Goal: Information Seeking & Learning: Learn about a topic

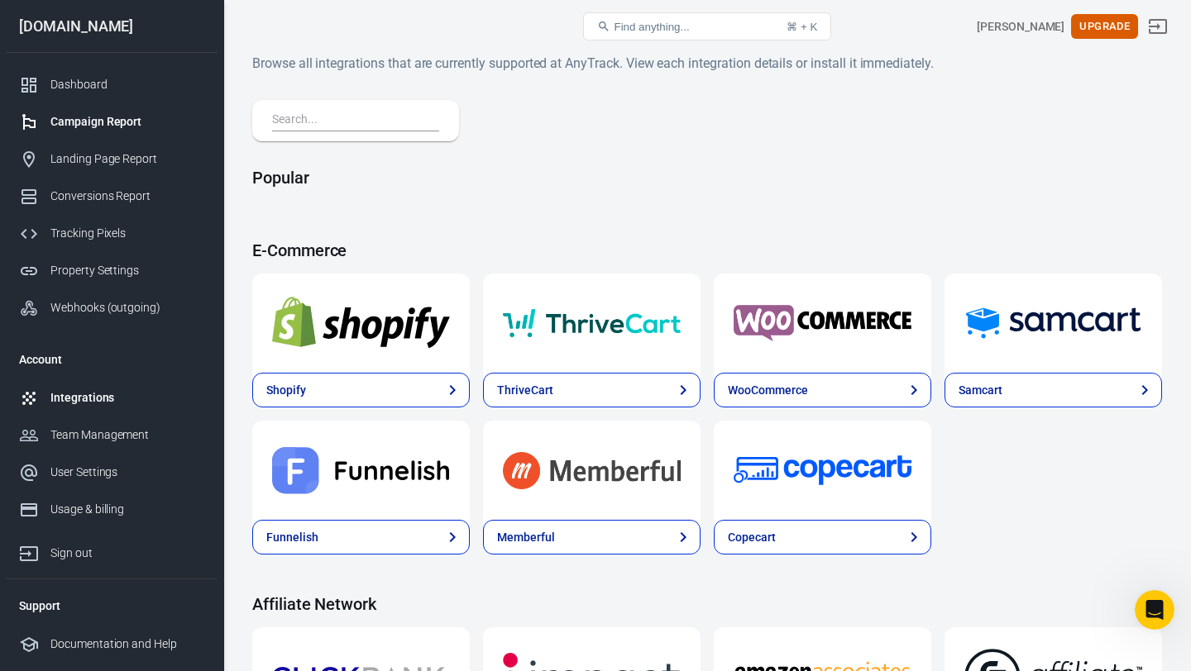
click at [114, 112] on link "Campaign Report" at bounding box center [112, 121] width 212 height 37
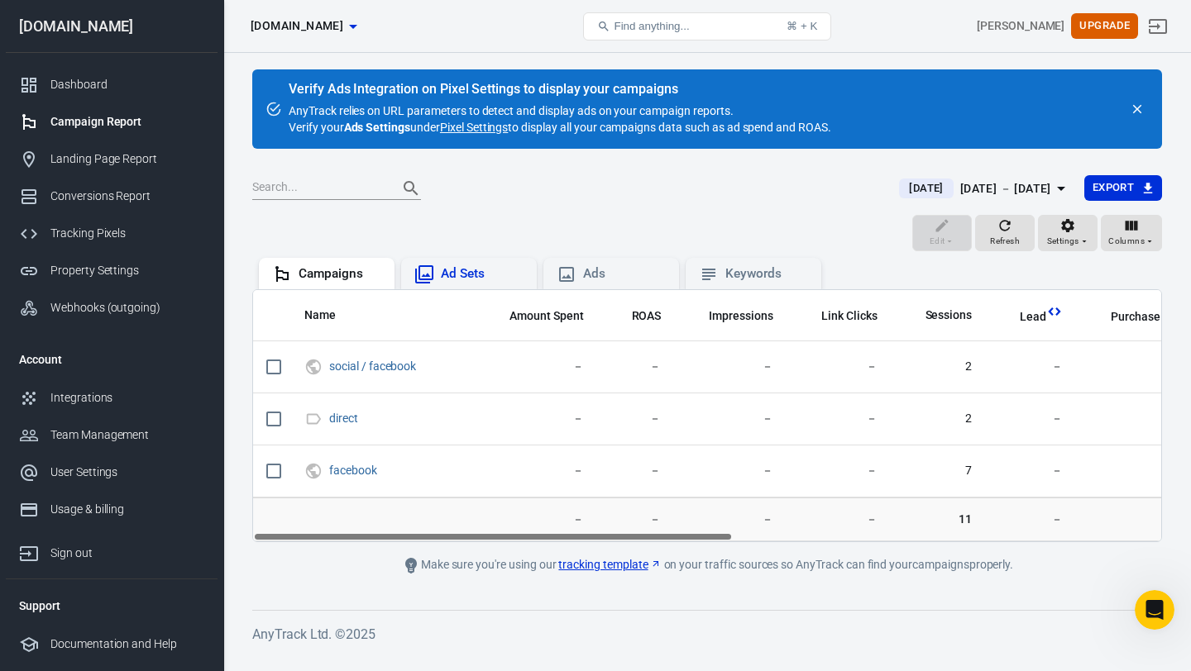
click at [466, 274] on div "Ad Sets" at bounding box center [482, 273] width 83 height 17
click at [591, 275] on div "Ads" at bounding box center [624, 273] width 83 height 17
click at [341, 273] on div "Campaigns" at bounding box center [339, 273] width 83 height 17
